Goal: Find contact information: Find contact information

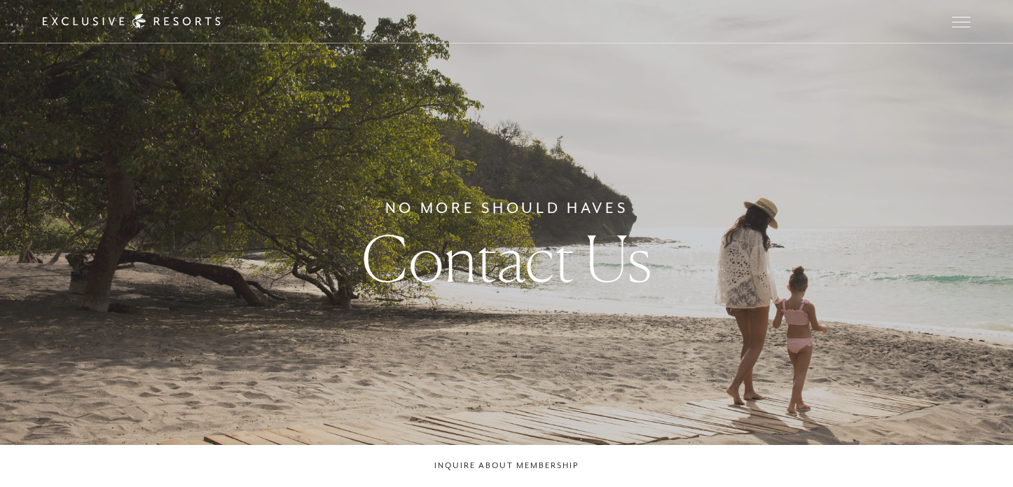
checkbox input "false"
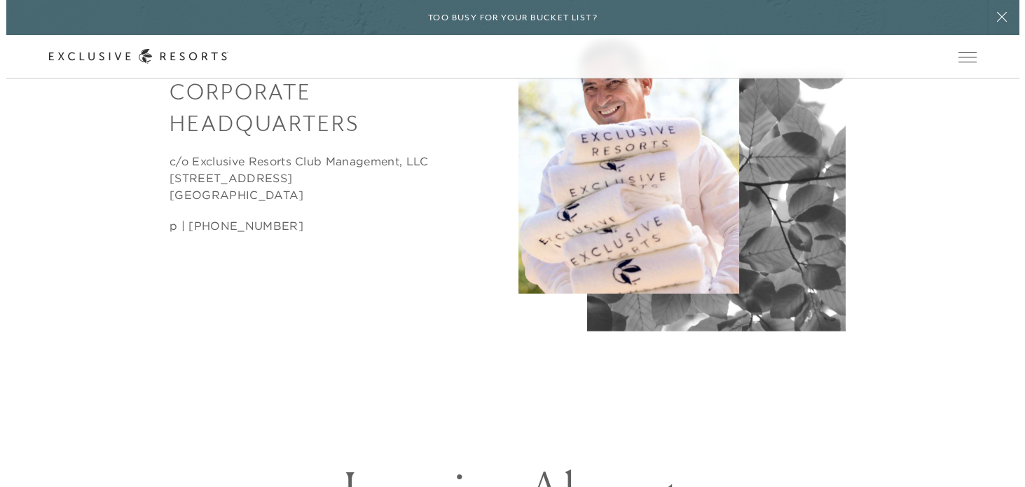
scroll to position [642, 0]
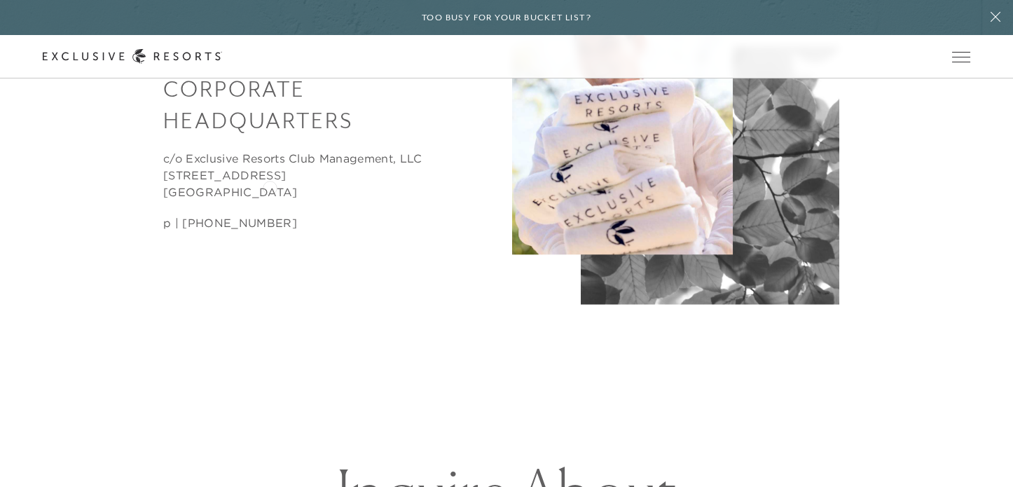
click at [270, 186] on p "c/o Exclusive Resorts Club Management, LLC [STREET_ADDRESS]" at bounding box center [303, 175] width 280 height 50
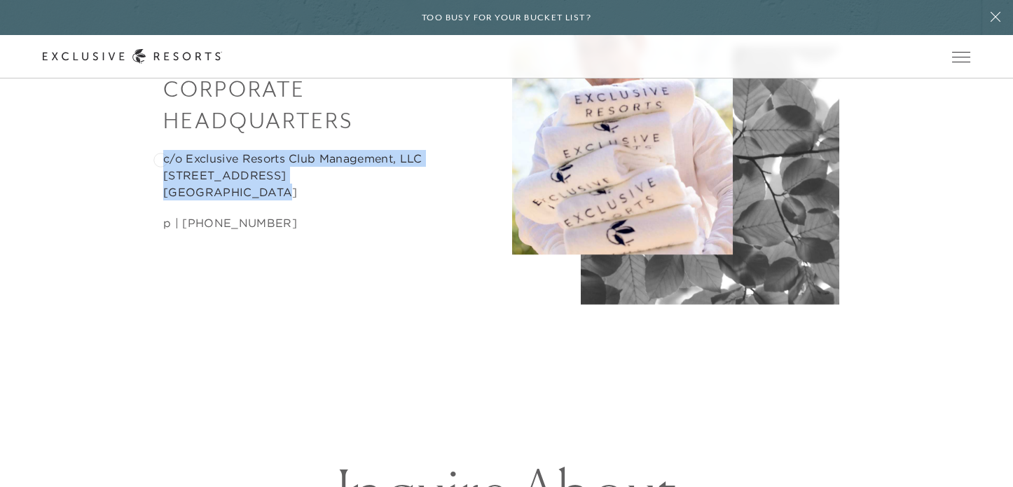
drag, startPoint x: 280, startPoint y: 192, endPoint x: 160, endPoint y: 158, distance: 123.8
click at [160, 158] on div "Corporate Headquarters c/o Exclusive Resorts Club Management, LLC [STREET_ADDRE…" at bounding box center [303, 142] width 395 height 200
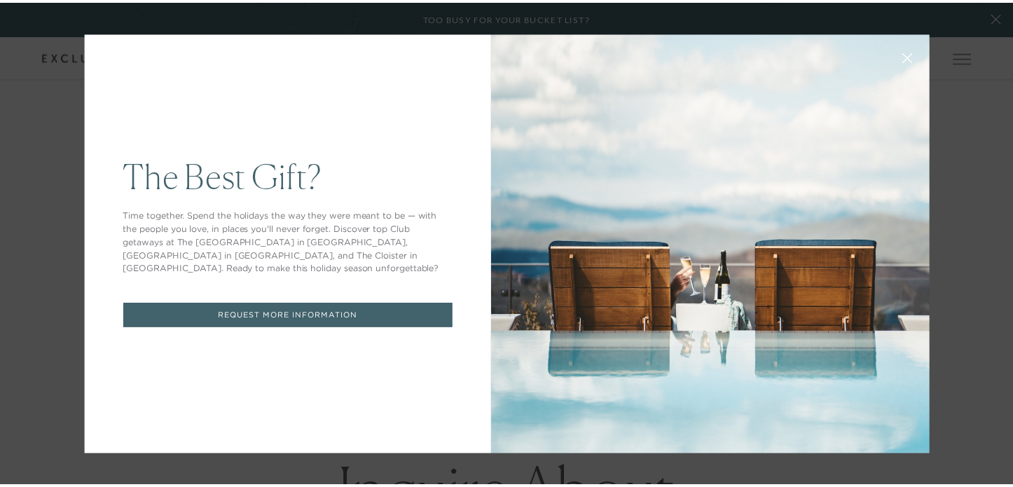
scroll to position [0, 0]
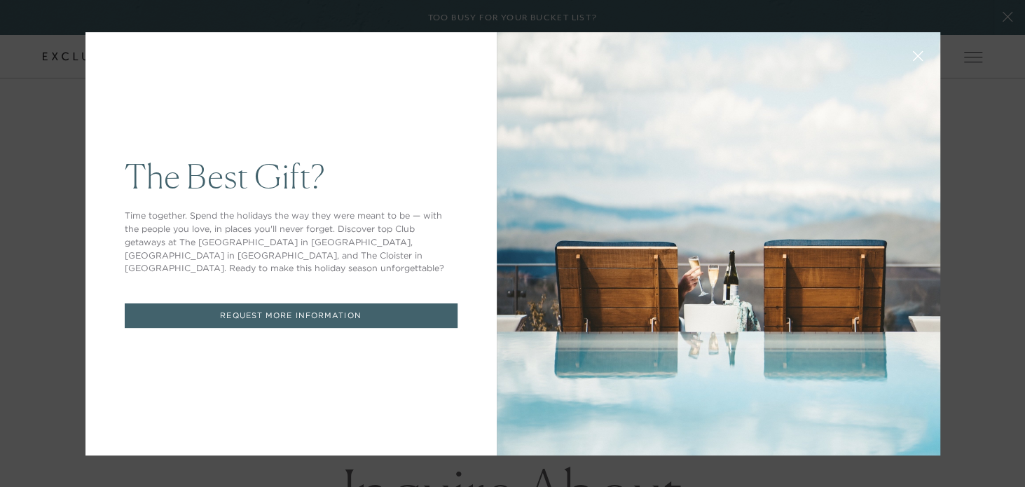
click at [151, 153] on div "The Best Gift? Time together. Spend the holidays the way they were meant to be …" at bounding box center [290, 243] width 411 height 423
click at [913, 54] on icon at bounding box center [917, 55] width 9 height 9
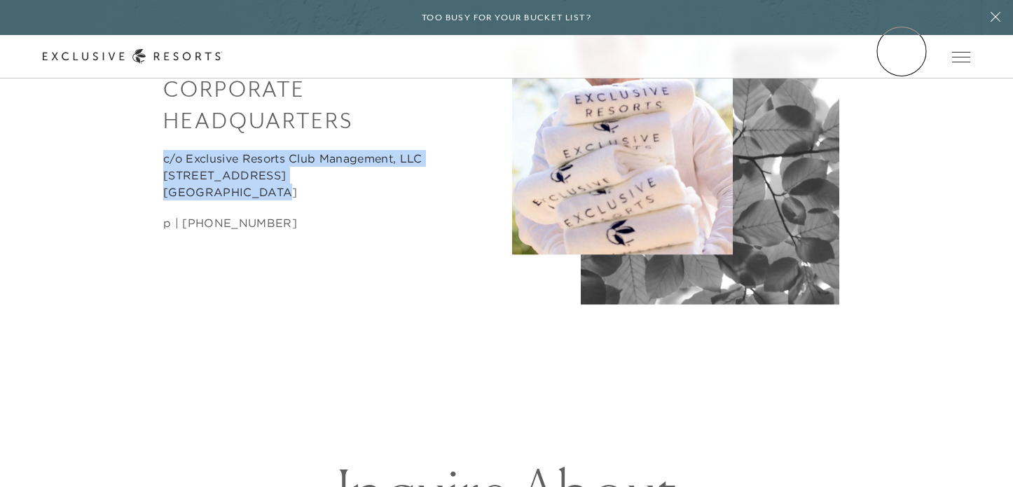
click at [0, 0] on link "Member Login" at bounding box center [0, 0] width 0 height 0
